Goal: Find specific page/section: Find specific page/section

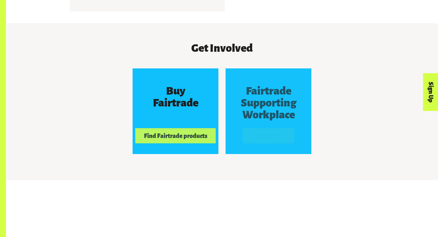
scroll to position [517, 0]
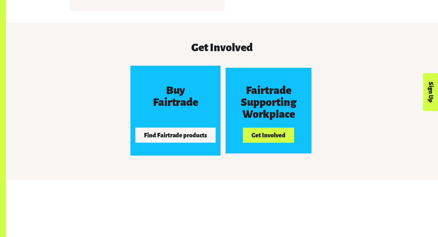
click at [209, 137] on button "Find Fairtrade products" at bounding box center [175, 135] width 80 height 15
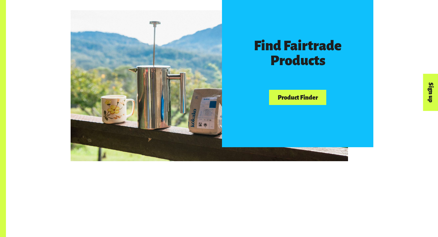
scroll to position [354, 0]
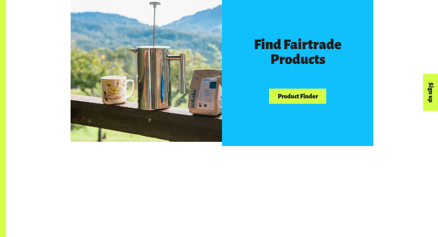
click at [285, 96] on link "Product Finder" at bounding box center [297, 96] width 57 height 15
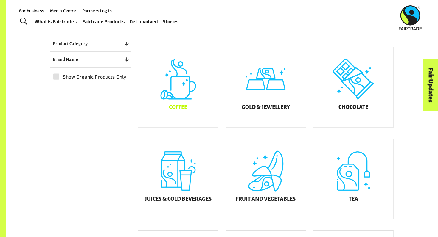
scroll to position [117, 0]
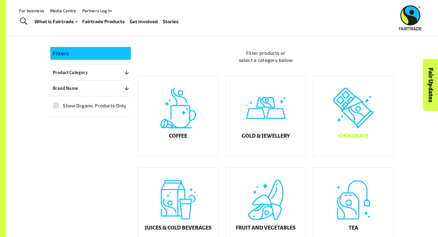
click at [366, 132] on div "Chocolate" at bounding box center [353, 116] width 80 height 80
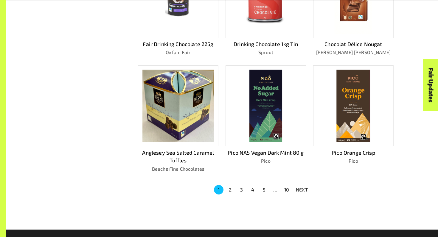
scroll to position [346, 0]
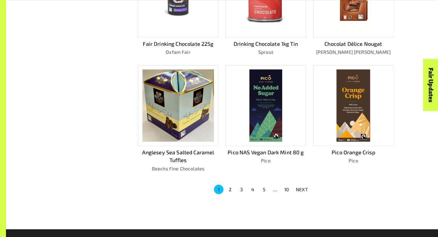
click at [302, 186] on p "NEXT" at bounding box center [302, 189] width 12 height 7
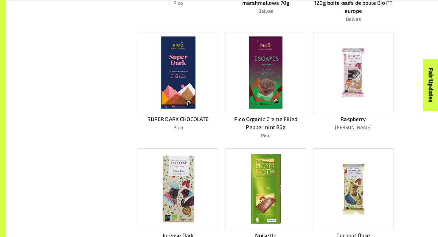
scroll to position [444, 0]
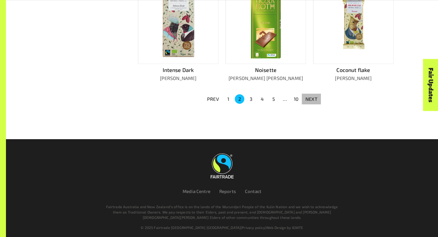
click at [308, 98] on p "NEXT" at bounding box center [311, 99] width 12 height 7
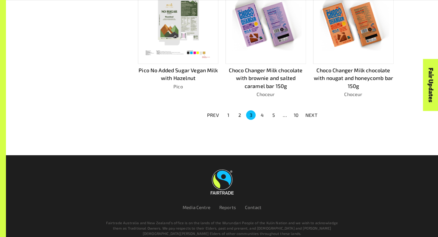
scroll to position [428, 0]
click at [313, 115] on p "NEXT" at bounding box center [311, 114] width 12 height 7
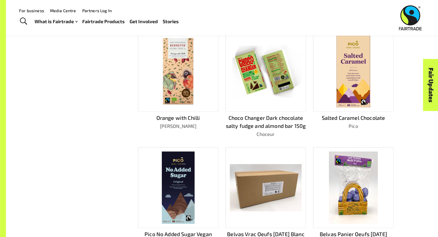
scroll to position [271, 0]
